Goal: Task Accomplishment & Management: Manage account settings

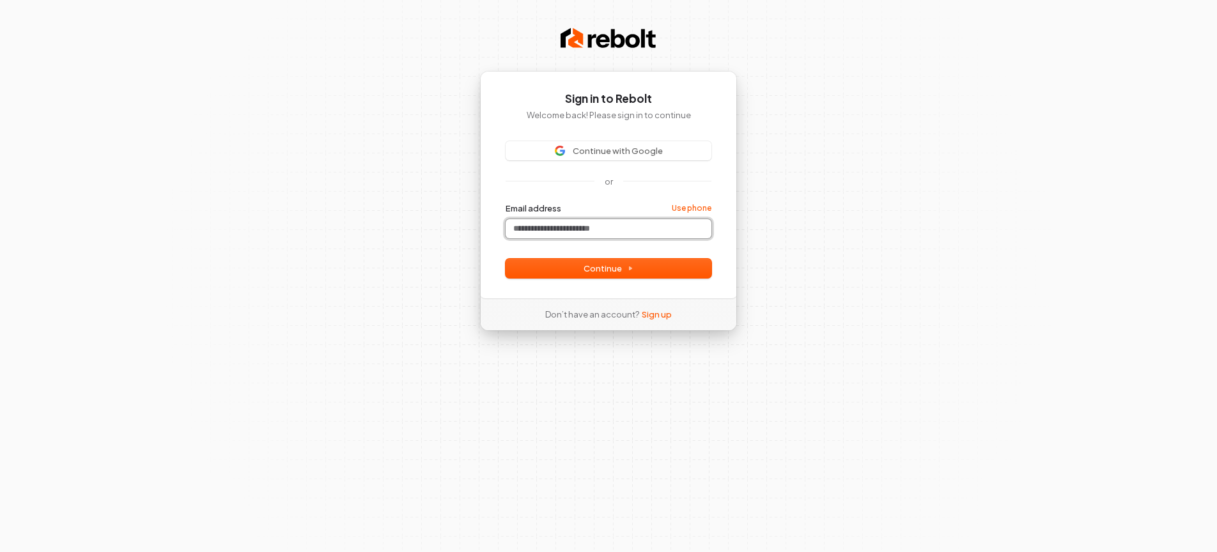
click at [548, 226] on input "Email address" at bounding box center [609, 228] width 206 height 19
drag, startPoint x: 655, startPoint y: 267, endPoint x: 679, endPoint y: 270, distance: 24.6
click at [656, 267] on button "Continue" at bounding box center [609, 268] width 206 height 19
type input "**********"
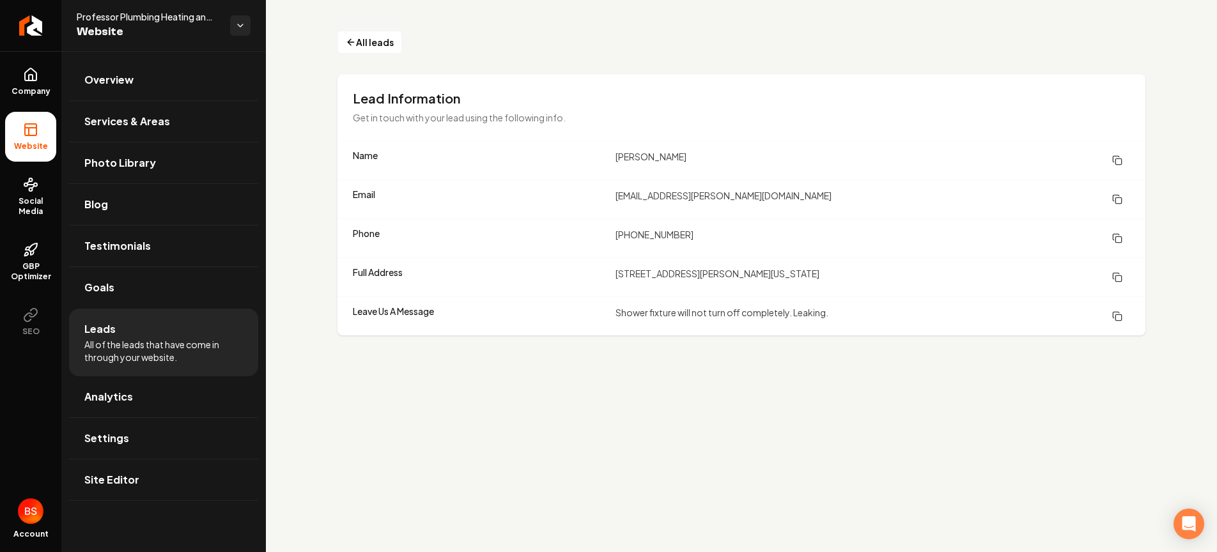
click at [1118, 236] on icon "Main content area" at bounding box center [1117, 238] width 10 height 10
click at [1052, 392] on main "All leads Lead Information Get in touch with your lead using the following info…" at bounding box center [741, 276] width 951 height 552
